Goal: Navigation & Orientation: Go to known website

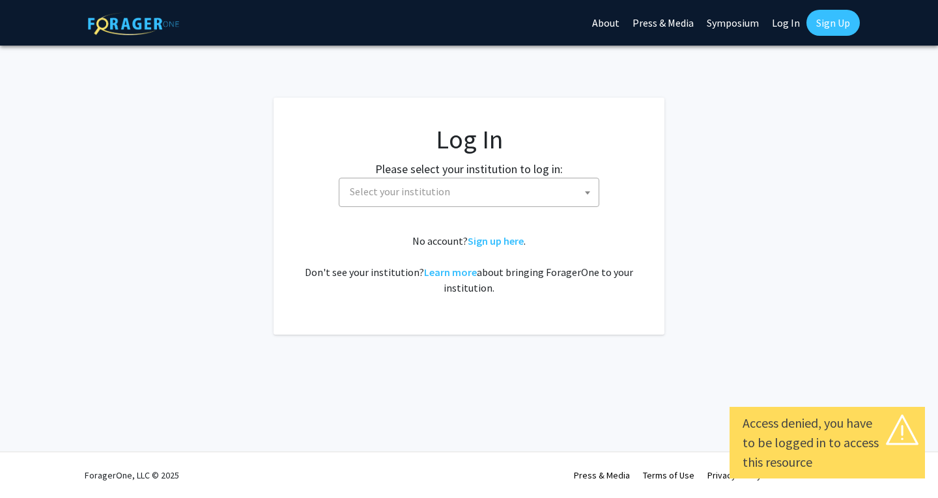
select select
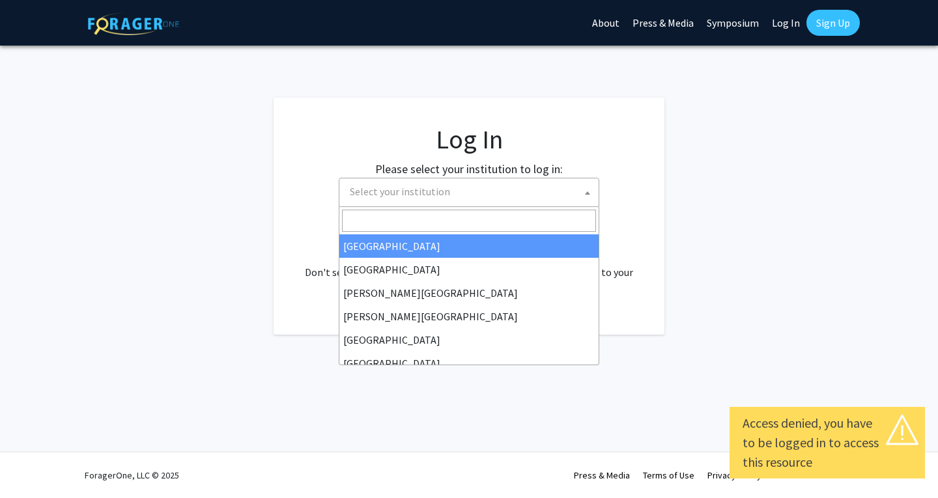
click at [406, 186] on span "Select your institution" at bounding box center [400, 191] width 100 height 13
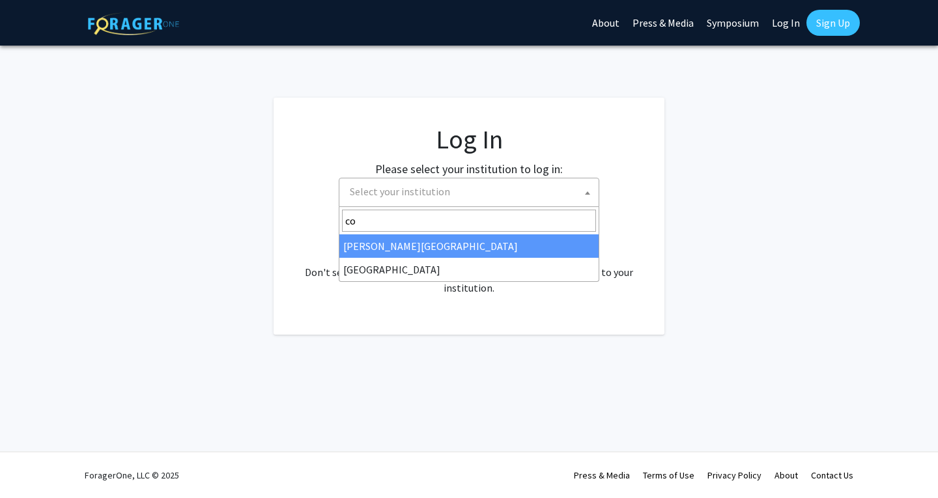
type input "c"
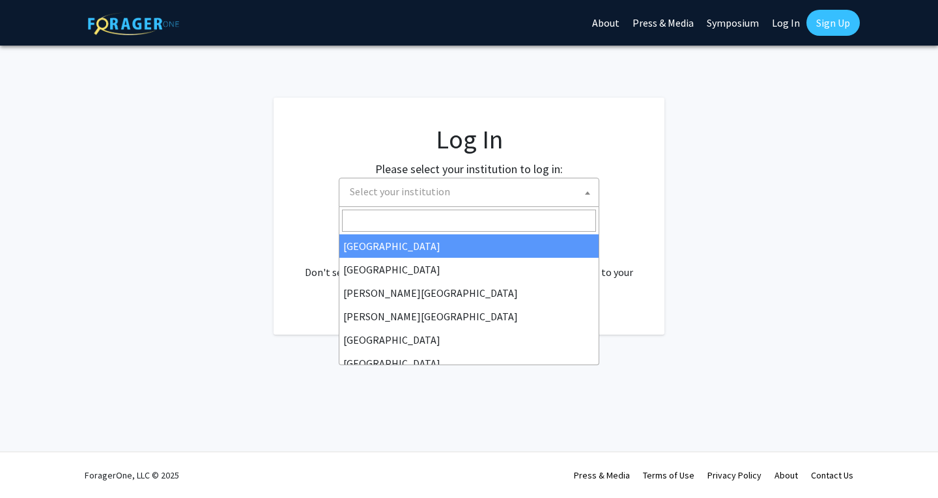
click at [283, 183] on fg-card "Log In Please select your institution to log in: [GEOGRAPHIC_DATA] [GEOGRAPHIC_…" at bounding box center [469, 216] width 391 height 237
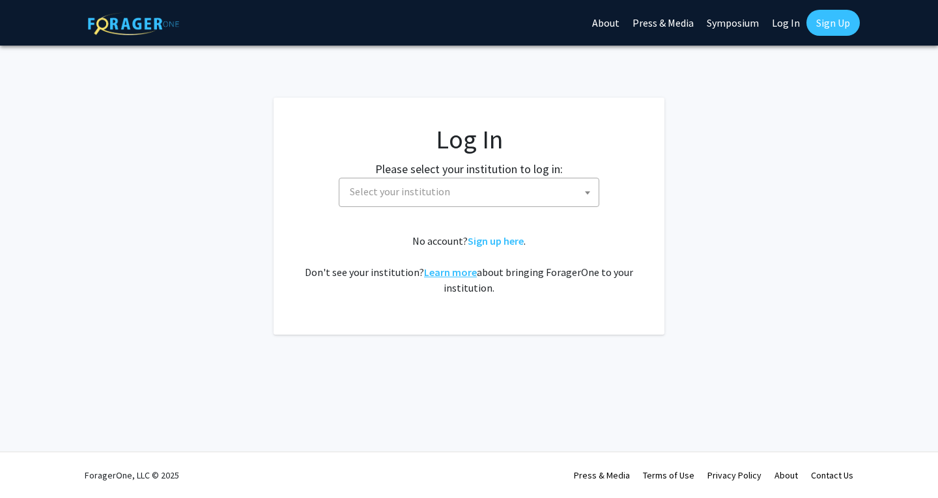
click at [451, 272] on link "Learn more" at bounding box center [450, 272] width 53 height 13
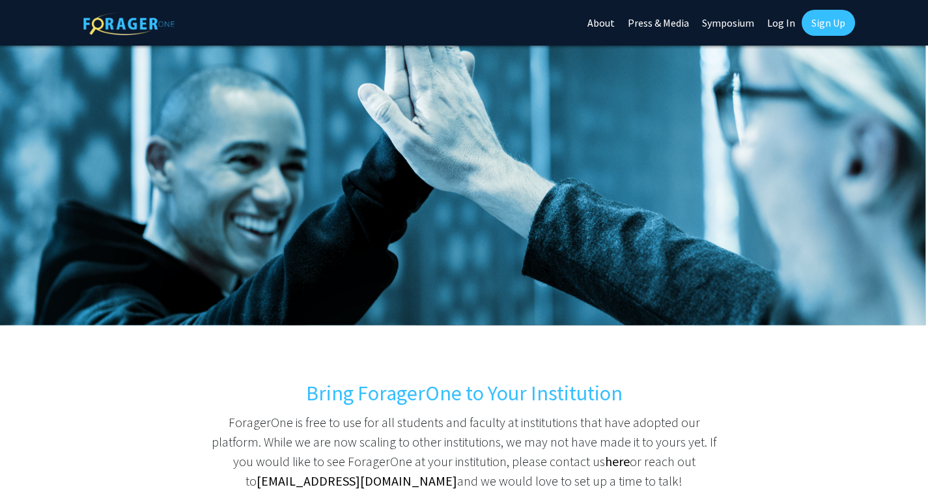
click at [829, 21] on link "Sign Up" at bounding box center [828, 23] width 53 height 26
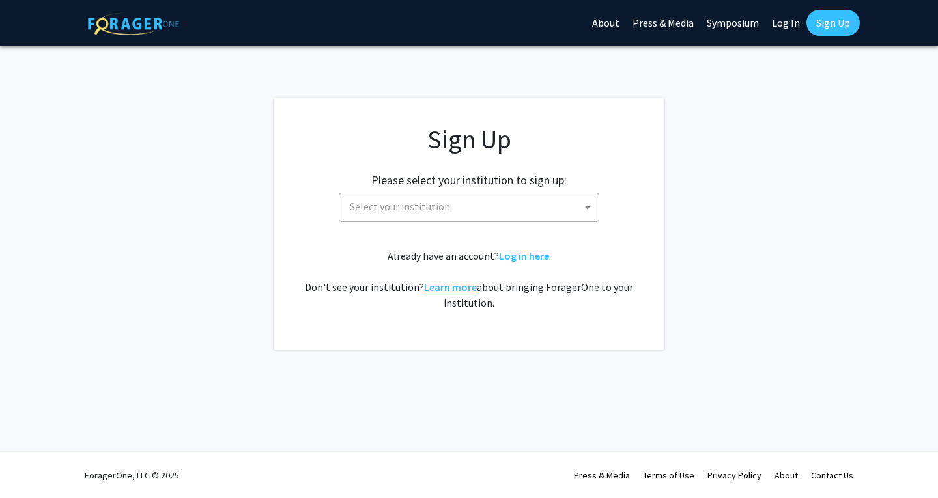
click at [436, 289] on link "Learn more" at bounding box center [450, 287] width 53 height 13
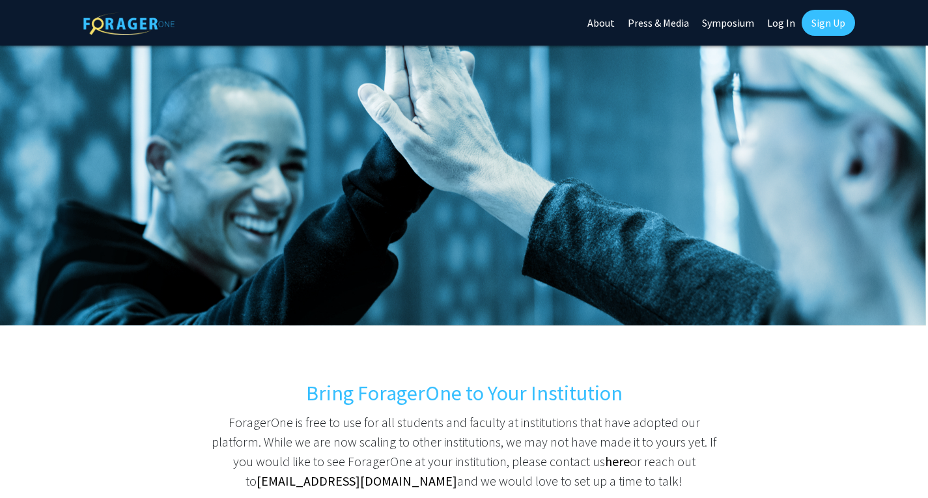
scroll to position [143, 0]
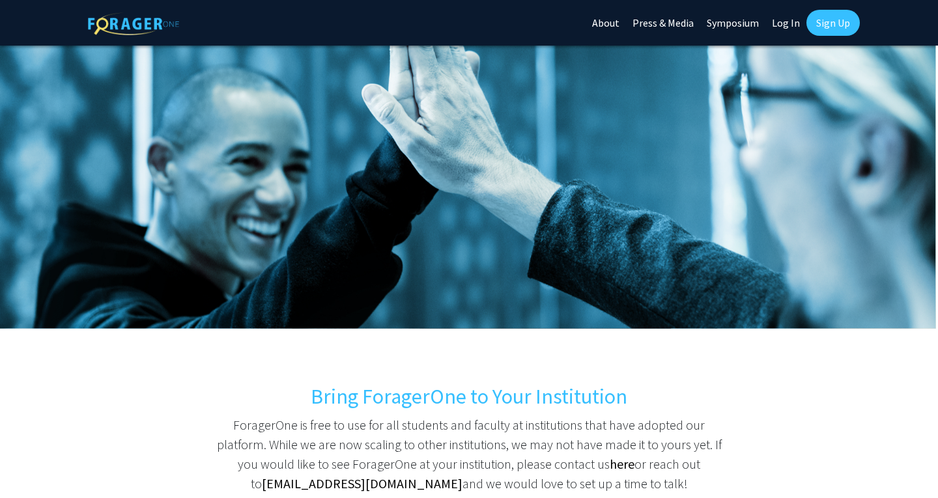
select select
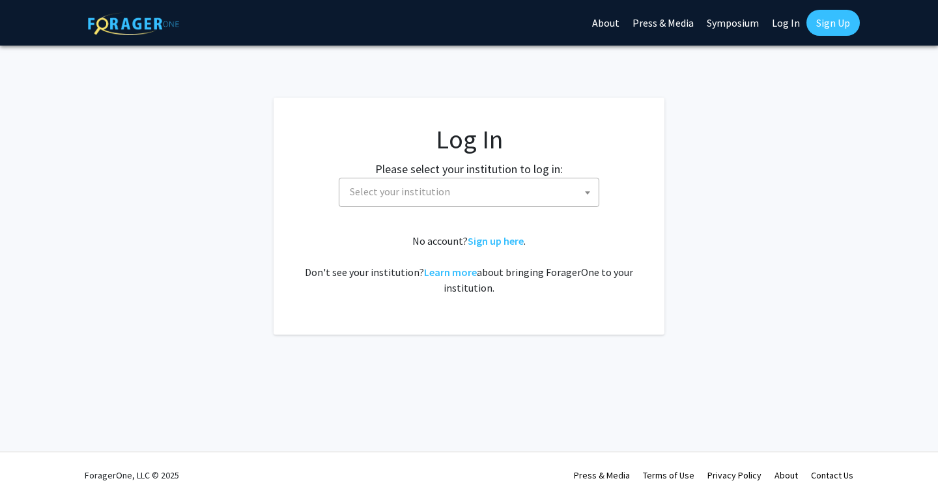
select select
